Goal: Navigation & Orientation: Find specific page/section

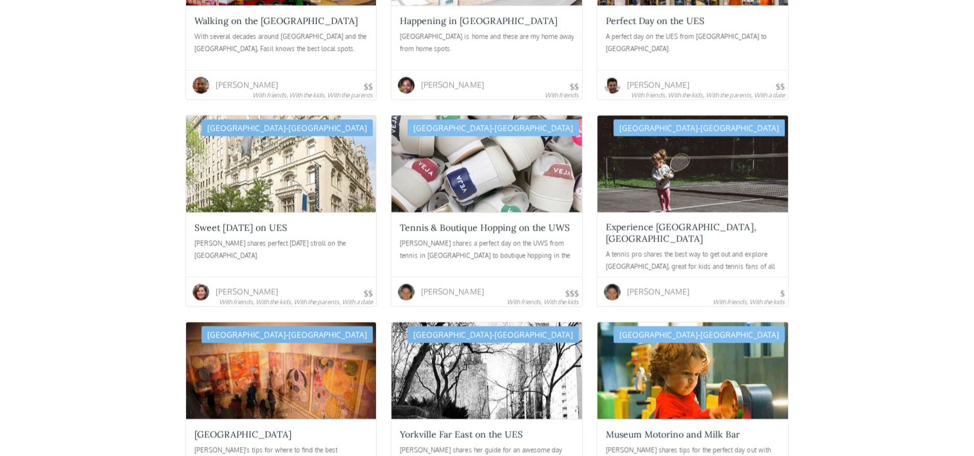
scroll to position [1549, 0]
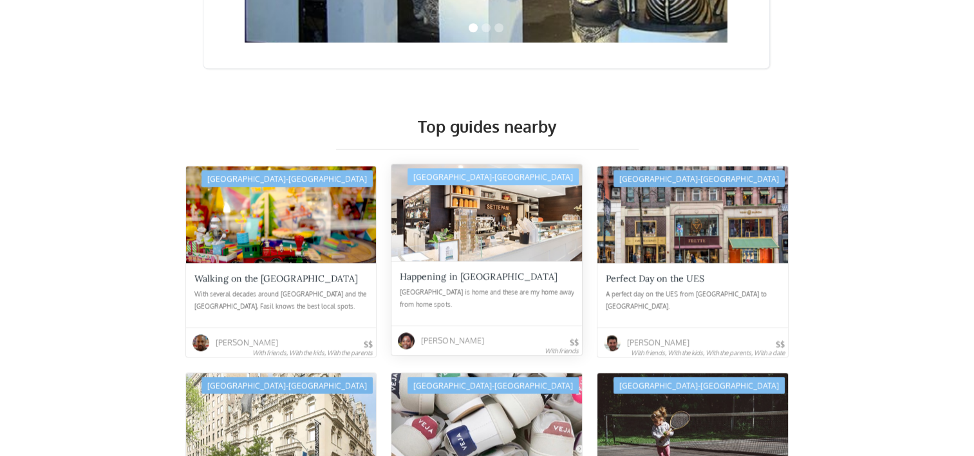
click at [524, 261] on div "Happening in Harlem Harlem is home and these are my home away from home spots." at bounding box center [486, 293] width 190 height 64
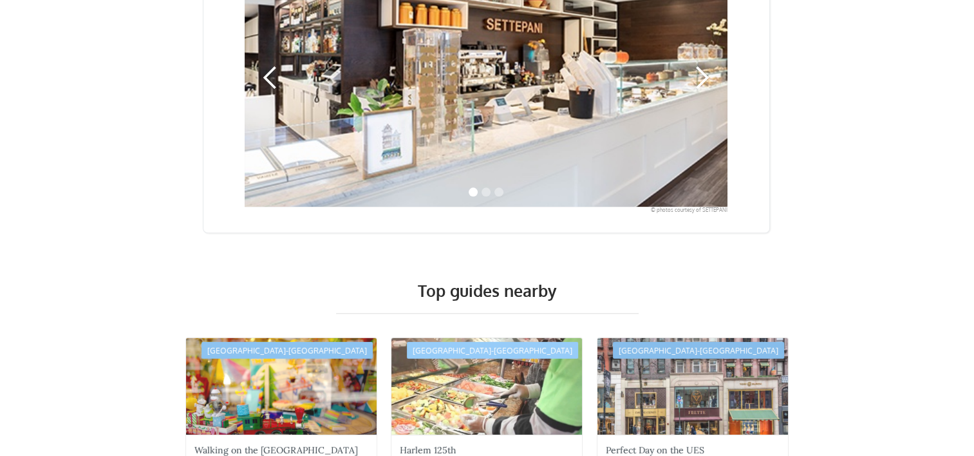
scroll to position [1480, 0]
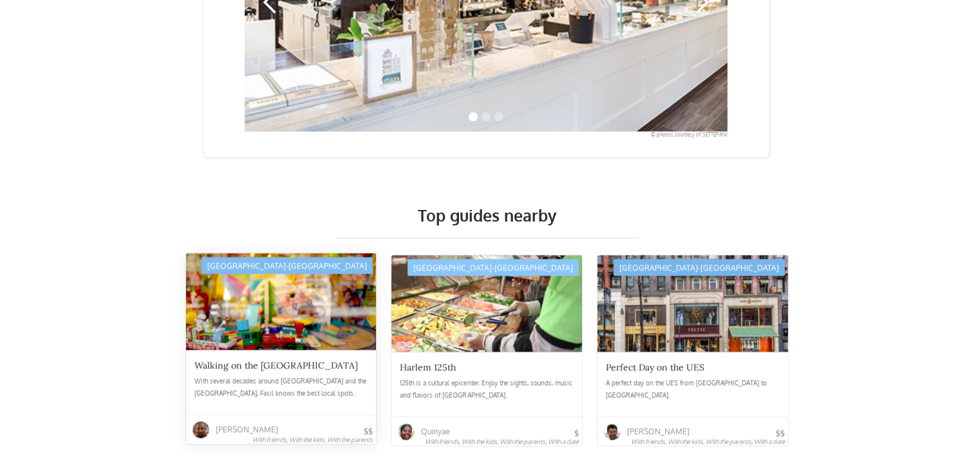
click at [250, 310] on div at bounding box center [281, 301] width 190 height 97
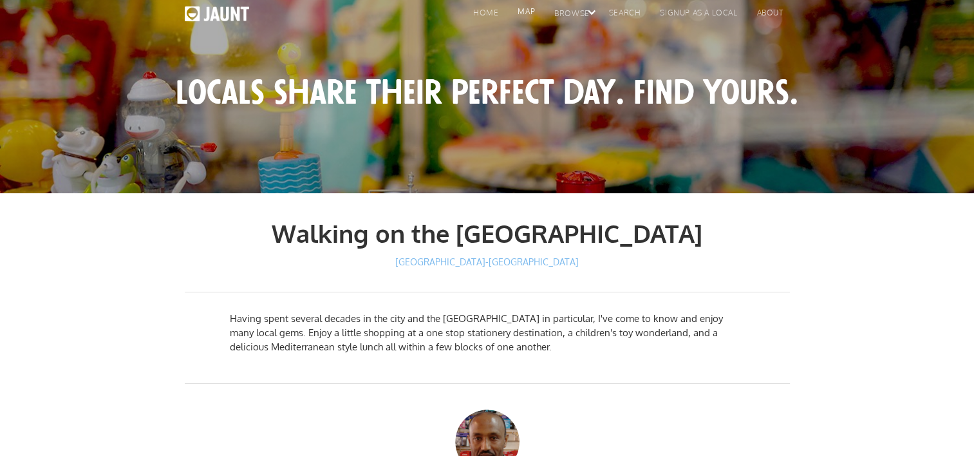
click at [517, 10] on link "map" at bounding box center [522, 14] width 37 height 19
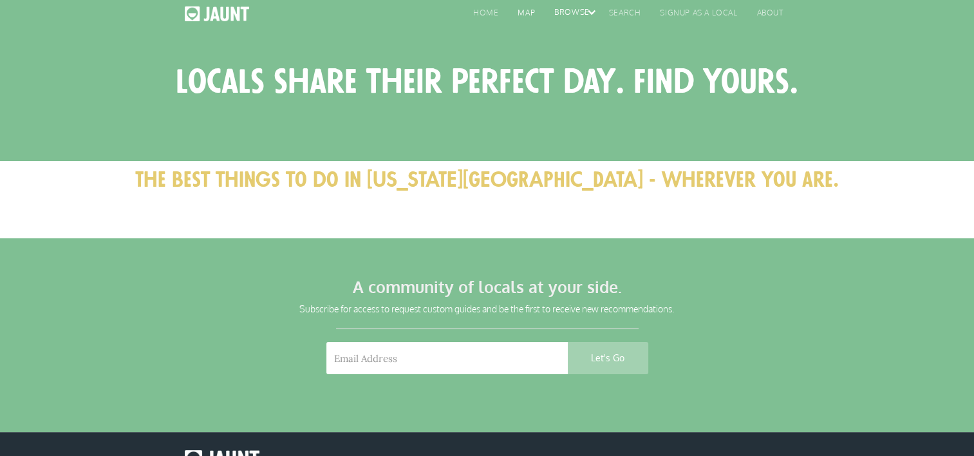
click at [590, 16] on div "browse" at bounding box center [568, 15] width 55 height 19
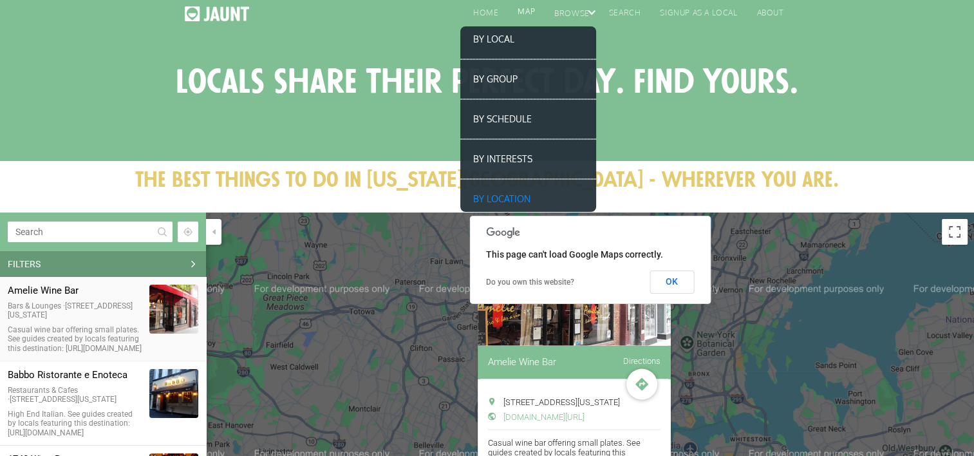
click at [522, 13] on link "map" at bounding box center [522, 14] width 37 height 19
